Goal: Transaction & Acquisition: Download file/media

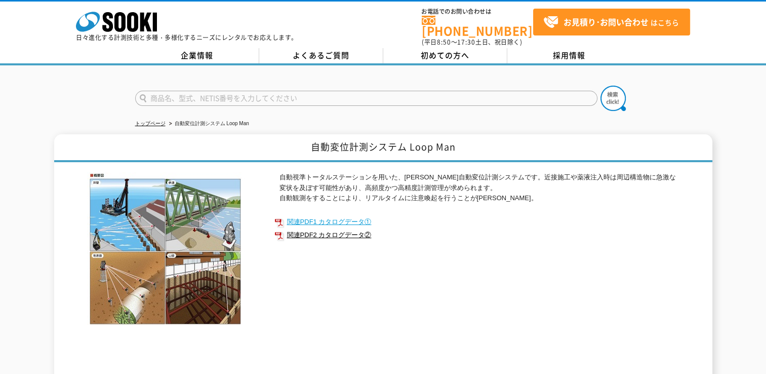
click at [354, 215] on link "関連PDF1 カタログデータ①" at bounding box center [476, 221] width 405 height 13
click at [366, 228] on link "関連PDF2 カタログデータ②" at bounding box center [476, 234] width 405 height 13
click at [318, 228] on link "関連PDF2 カタログデータ②" at bounding box center [476, 234] width 405 height 13
click at [355, 216] on link "関連PDF1 カタログデータ①" at bounding box center [476, 221] width 405 height 13
click at [337, 228] on link "関連PDF2 カタログデータ②" at bounding box center [476, 234] width 405 height 13
